Goal: Task Accomplishment & Management: Complete application form

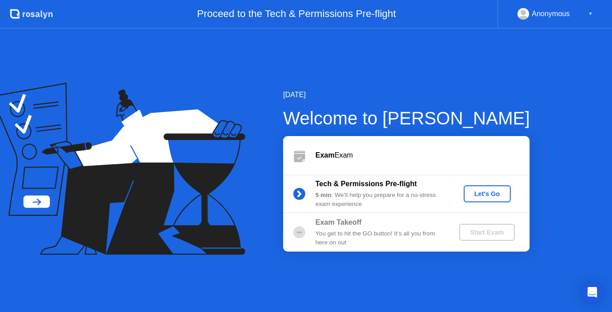
click at [482, 243] on div "Exam Takeoff You get to hit the GO button! It’s all you from here on out Start …" at bounding box center [406, 232] width 246 height 39
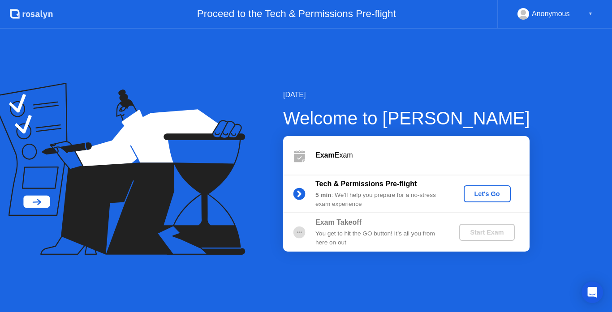
click at [482, 194] on div "Let's Go" at bounding box center [487, 193] width 40 height 7
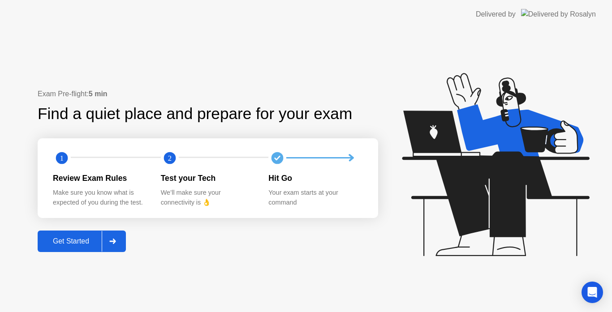
click at [120, 241] on div at bounding box center [113, 241] width 22 height 21
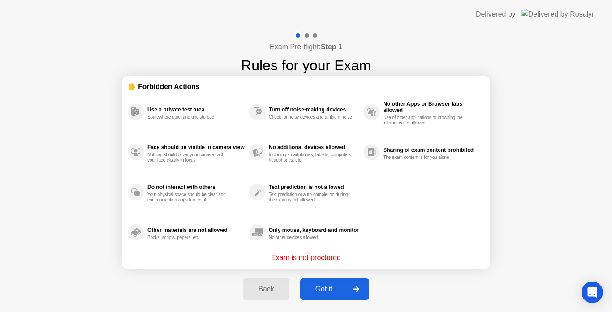
click at [360, 286] on div at bounding box center [356, 289] width 22 height 21
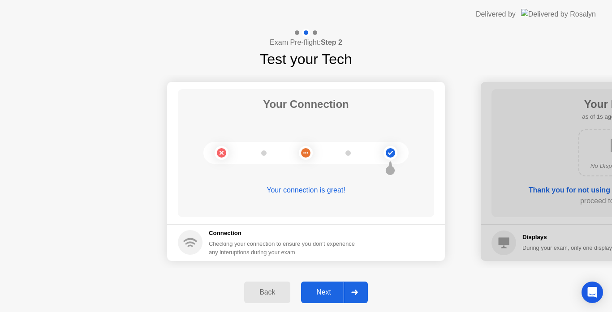
click at [360, 286] on div at bounding box center [355, 292] width 22 height 21
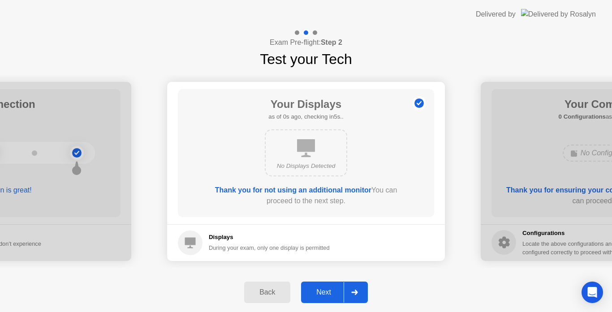
click at [360, 286] on div at bounding box center [355, 292] width 22 height 21
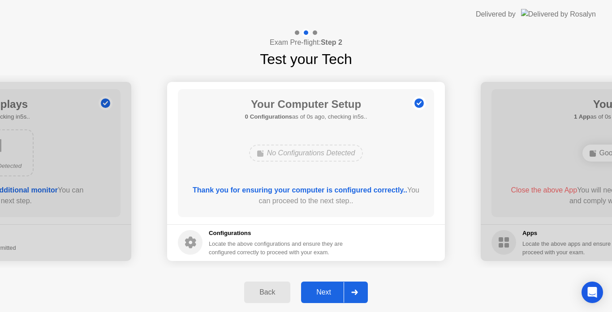
click at [360, 286] on div at bounding box center [355, 292] width 22 height 21
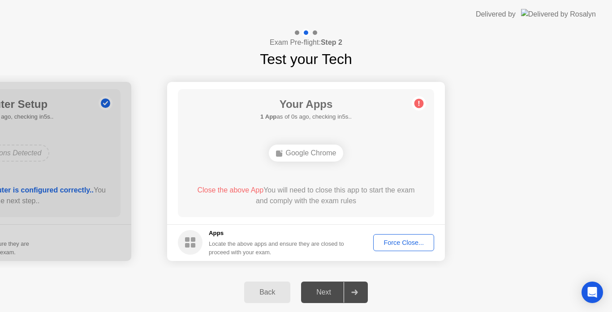
click at [390, 239] on div "Force Close..." at bounding box center [403, 242] width 55 height 7
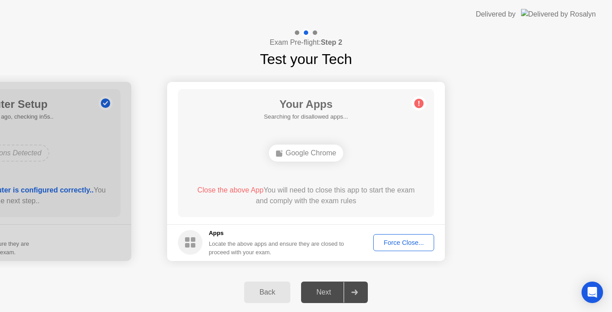
click at [353, 298] on div at bounding box center [355, 292] width 22 height 21
click at [339, 307] on div "Back Next" at bounding box center [306, 292] width 612 height 39
click at [361, 297] on div at bounding box center [355, 292] width 22 height 21
click at [328, 295] on div "Next" at bounding box center [324, 292] width 40 height 8
click at [355, 297] on div at bounding box center [355, 292] width 22 height 21
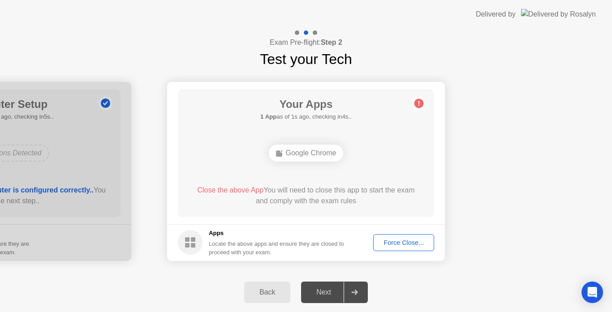
click at [421, 239] on div "Force Close..." at bounding box center [403, 242] width 55 height 7
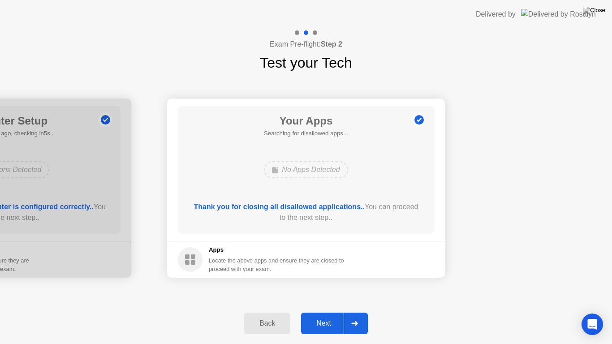
click at [360, 312] on div at bounding box center [355, 323] width 22 height 21
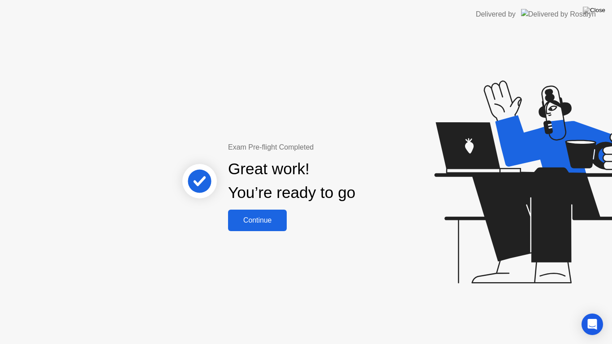
click at [260, 214] on button "Continue" at bounding box center [257, 221] width 59 height 22
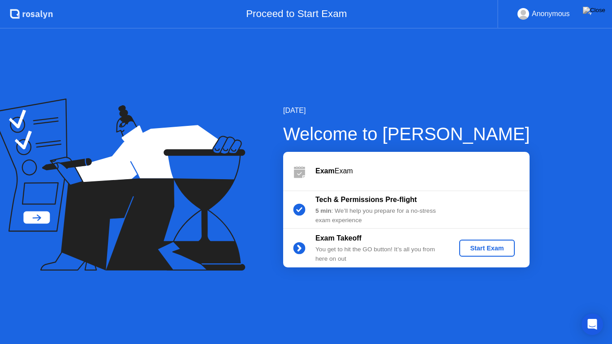
click at [482, 249] on div "Start Exam" at bounding box center [487, 248] width 48 height 7
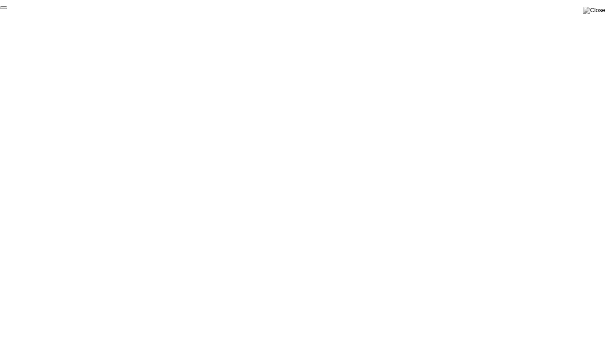
click div "End Proctoring Session"
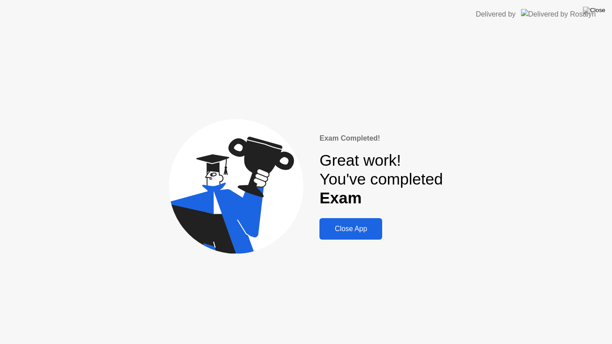
click at [348, 232] on div "Close App" at bounding box center [350, 229] width 57 height 8
